Goal: Information Seeking & Learning: Learn about a topic

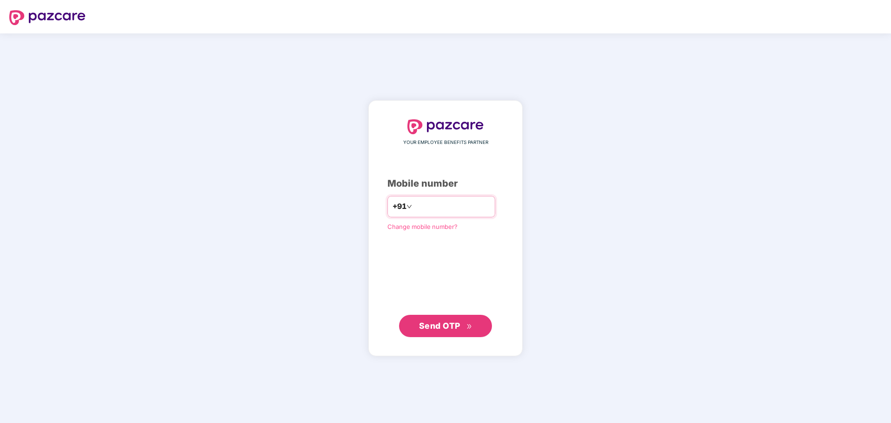
click at [417, 202] on input "number" at bounding box center [452, 206] width 76 height 15
type input "**********"
click at [436, 327] on span "Send OTP" at bounding box center [439, 326] width 41 height 10
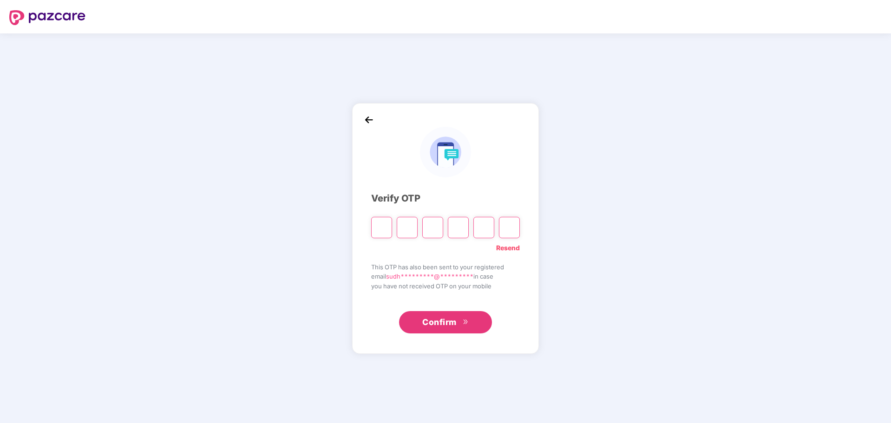
paste input "*"
type input "*"
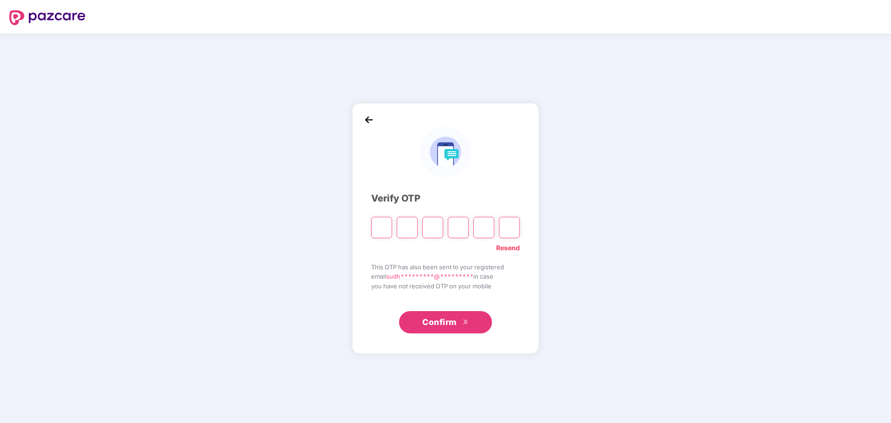
type input "*"
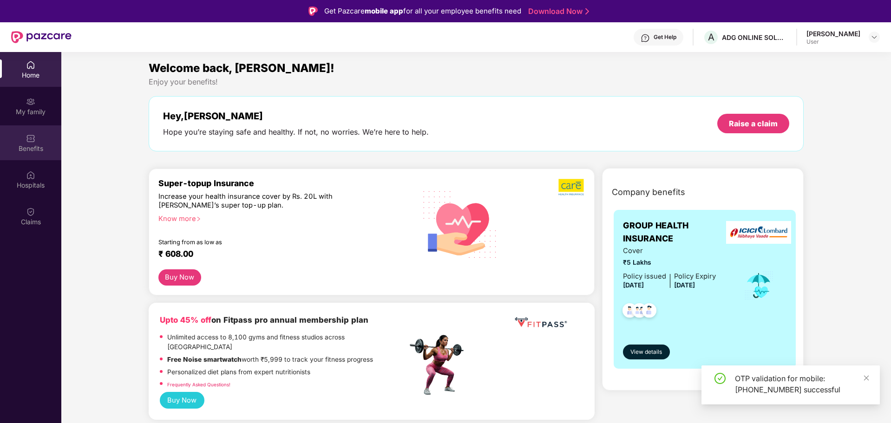
click at [24, 146] on div "Benefits" at bounding box center [30, 148] width 61 height 9
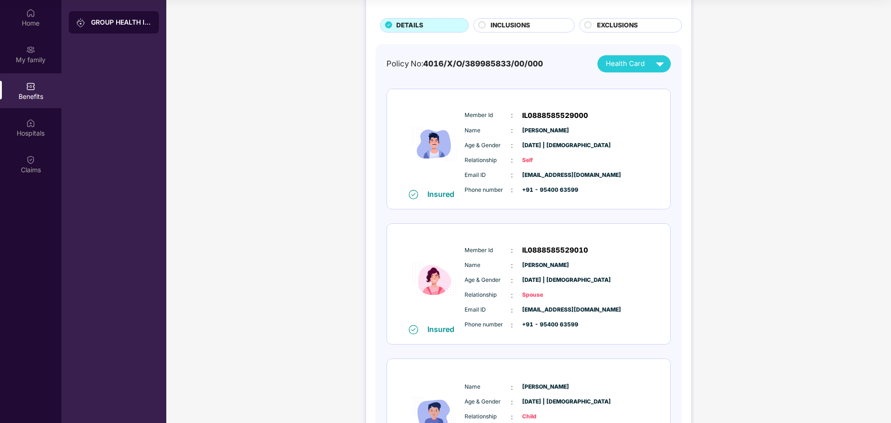
scroll to position [41, 0]
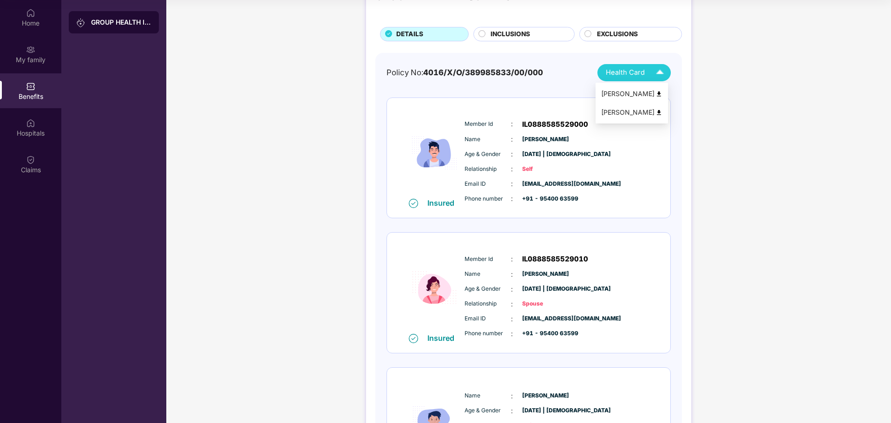
click at [615, 80] on div "Health Card" at bounding box center [637, 73] width 62 height 16
click at [502, 33] on span "INCLUSIONS" at bounding box center [509, 34] width 39 height 10
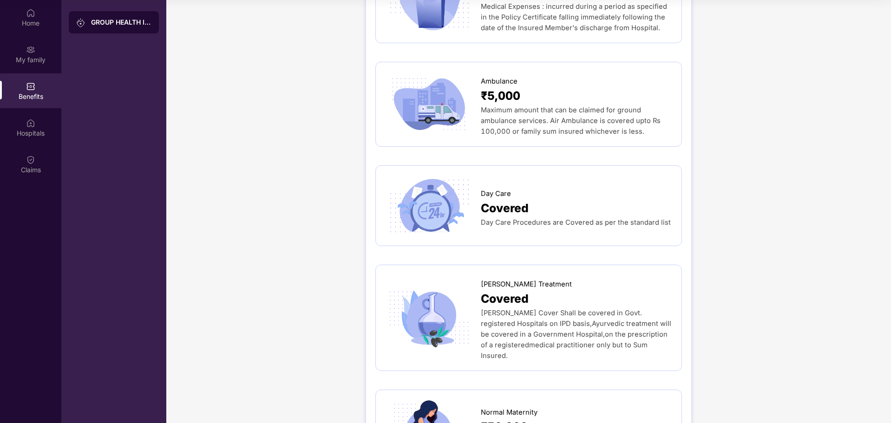
scroll to position [645, 0]
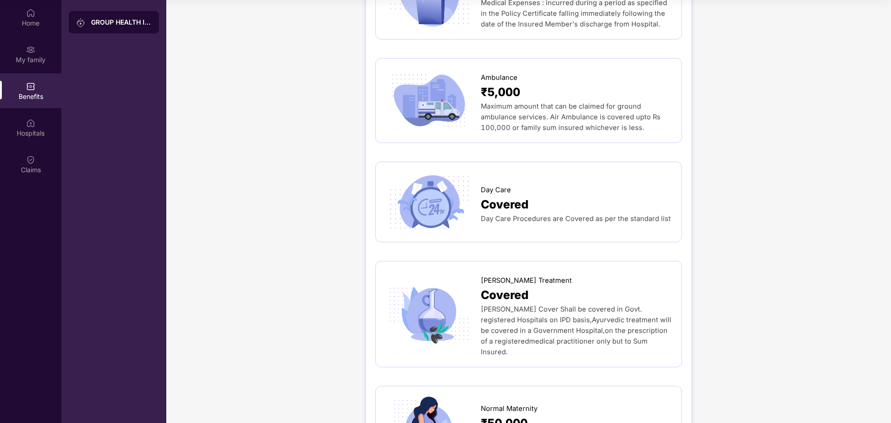
click at [492, 218] on span "Day Care Procedures are Covered as per the standard list" at bounding box center [576, 219] width 190 height 8
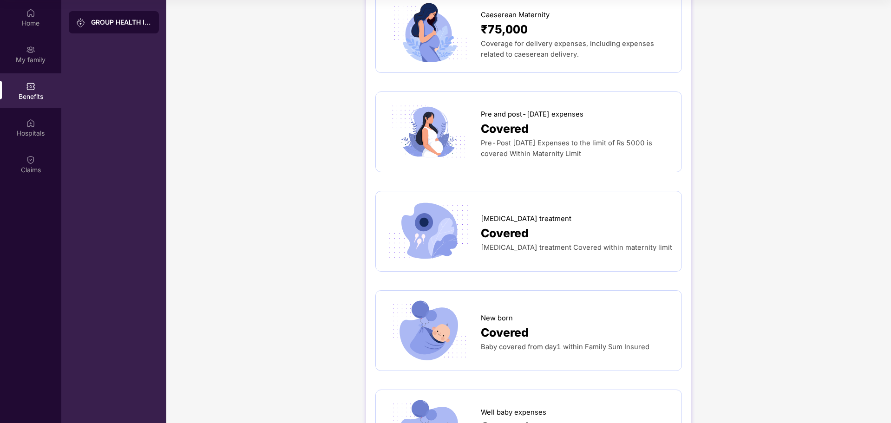
scroll to position [1156, 0]
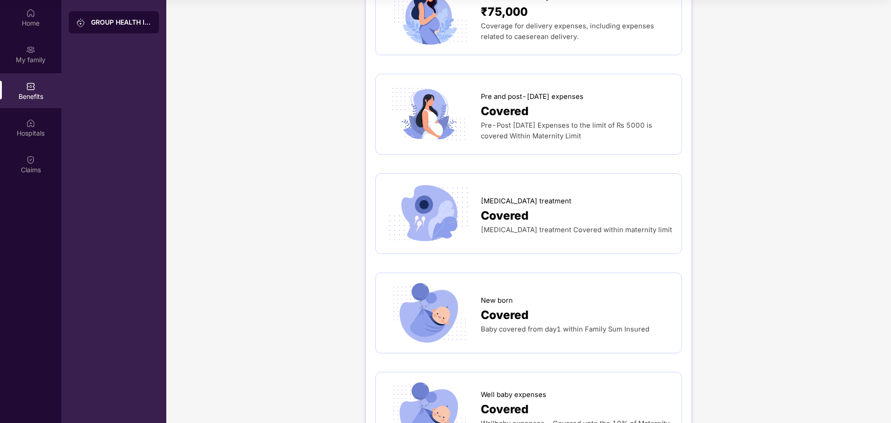
click at [562, 325] on span "Baby covered from day1 within Family Sum Insured" at bounding box center [565, 329] width 169 height 8
click at [576, 325] on span "Baby covered from day1 within Family Sum Insured" at bounding box center [565, 329] width 169 height 8
click at [513, 313] on span "Covered" at bounding box center [505, 315] width 48 height 18
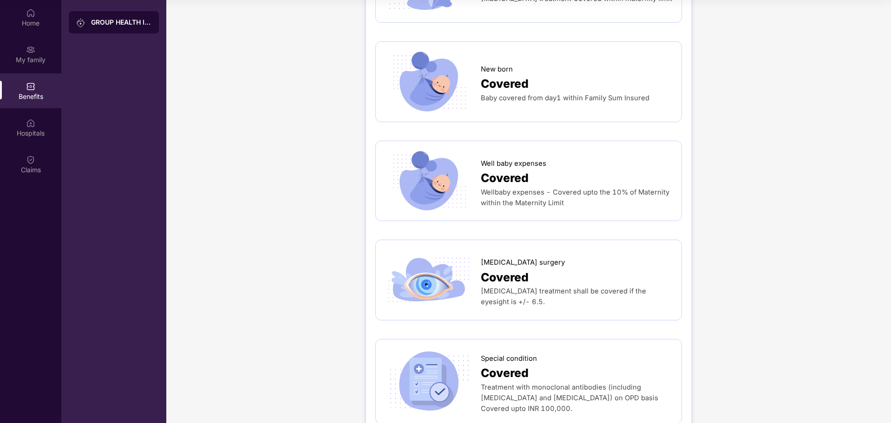
scroll to position [1295, 0]
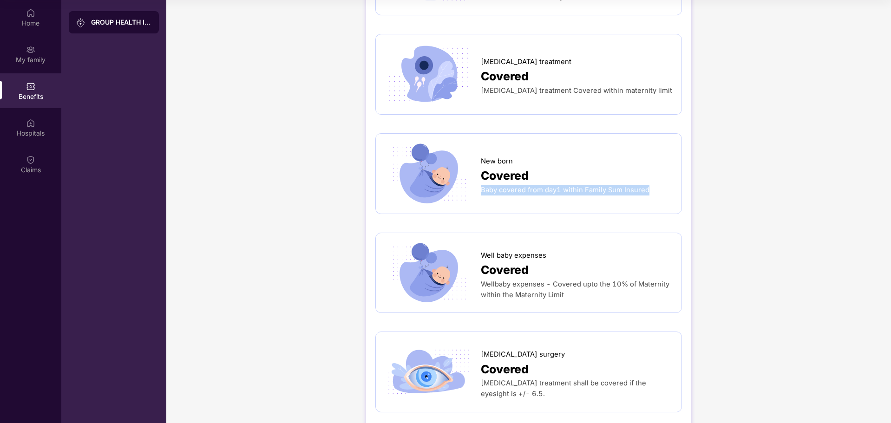
drag, startPoint x: 480, startPoint y: 182, endPoint x: 648, endPoint y: 179, distance: 168.1
click at [648, 185] on div "Baby covered from day1 within Family Sum Insured" at bounding box center [576, 190] width 191 height 11
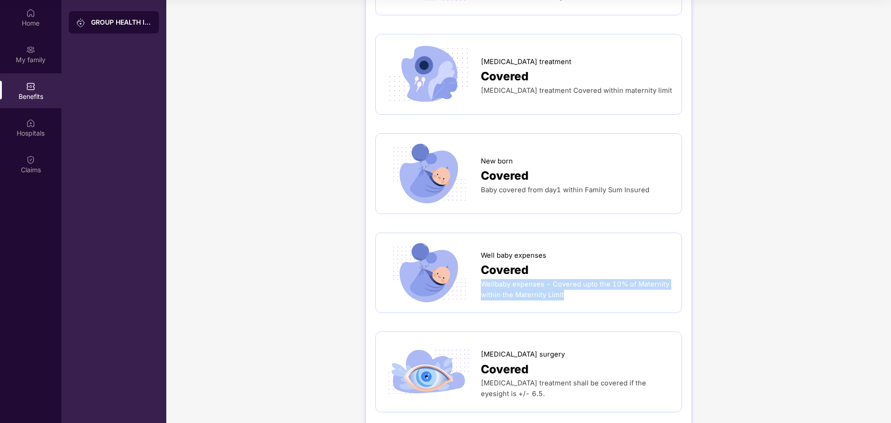
drag, startPoint x: 481, startPoint y: 273, endPoint x: 570, endPoint y: 284, distance: 89.8
click at [570, 284] on div "Wellbaby expenses - Covered upto the 10% of Maternity within the Maternity Limit" at bounding box center [576, 289] width 191 height 21
copy span "Wellbaby expenses - Covered upto the 10% of Maternity within the Maternity Limit"
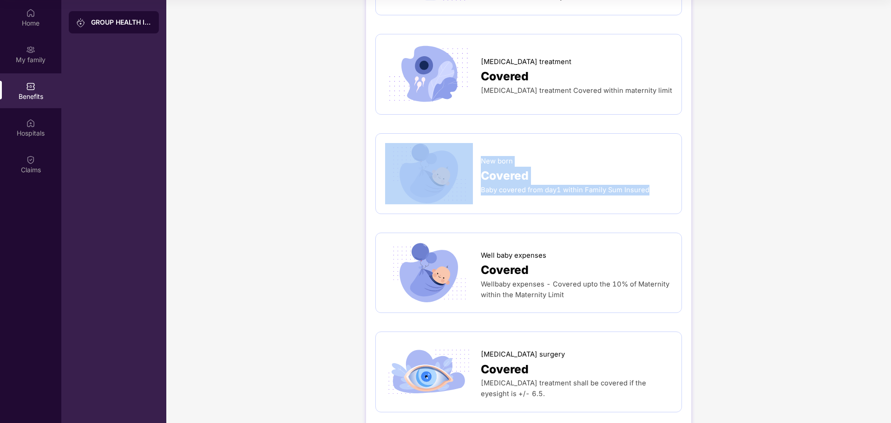
drag, startPoint x: 479, startPoint y: 155, endPoint x: 658, endPoint y: 176, distance: 180.6
click at [658, 176] on div "New born Covered Baby covered from day1 within Family Sum Insured" at bounding box center [528, 173] width 287 height 61
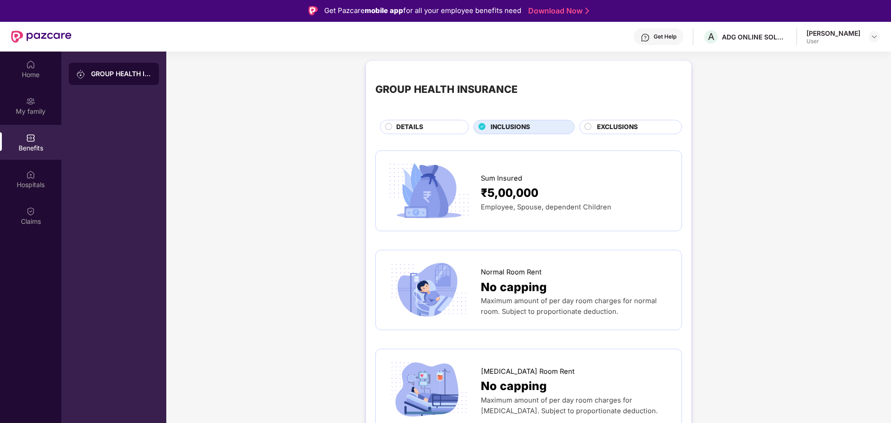
scroll to position [0, 0]
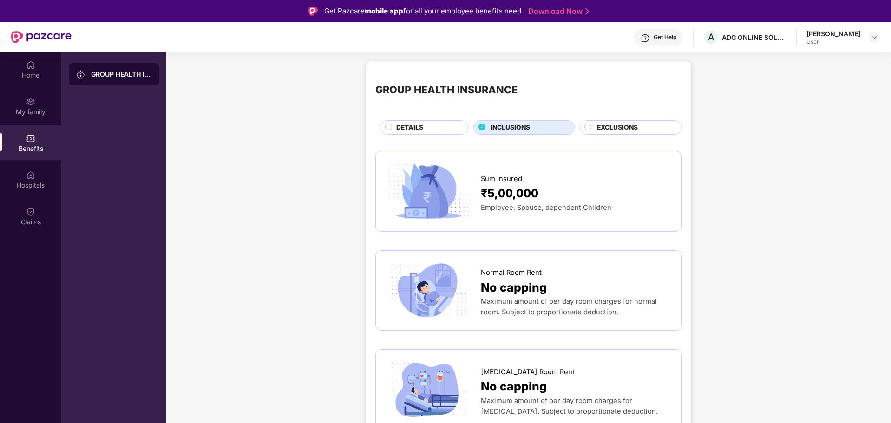
click at [824, 35] on div "[PERSON_NAME]" at bounding box center [833, 33] width 54 height 9
click at [873, 39] on img at bounding box center [873, 36] width 7 height 7
click at [792, 65] on div "Logout" at bounding box center [830, 59] width 121 height 18
